Goal: Task Accomplishment & Management: Use online tool/utility

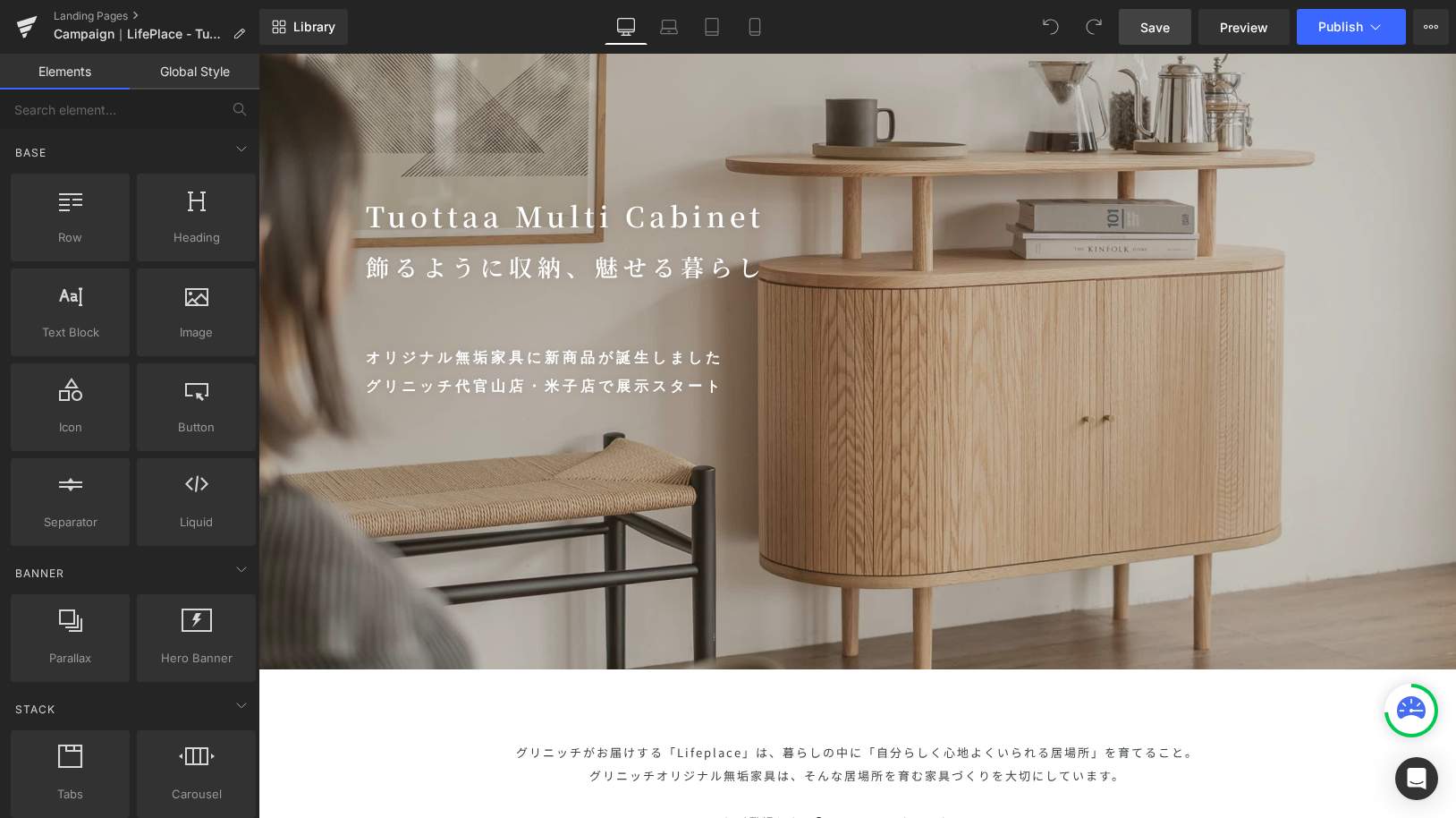
click at [1174, 29] on link "Save" at bounding box center [1156, 26] width 73 height 35
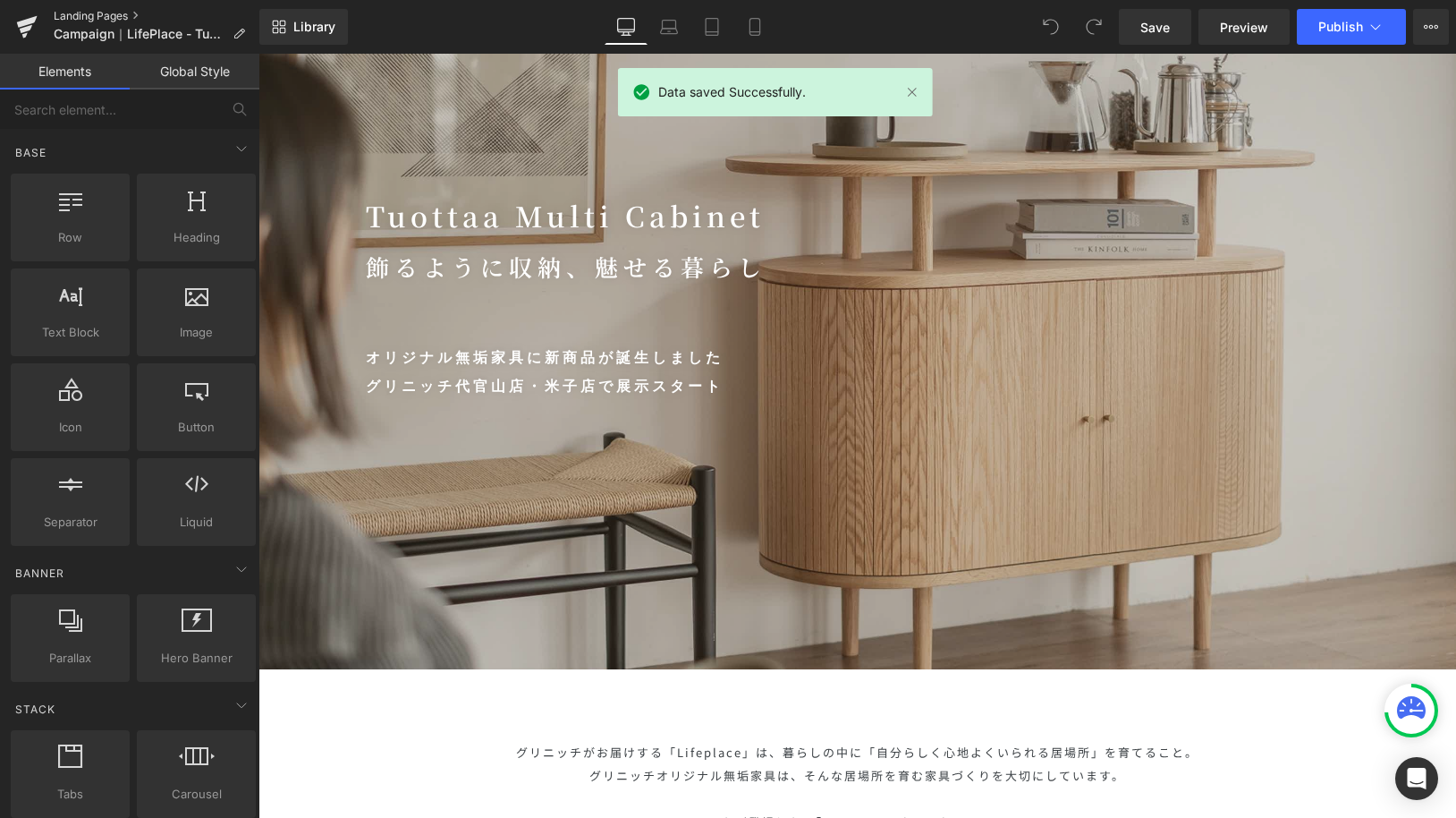
click at [106, 9] on link "Landing Pages" at bounding box center [157, 16] width 206 height 15
